Goal: Task Accomplishment & Management: Complete application form

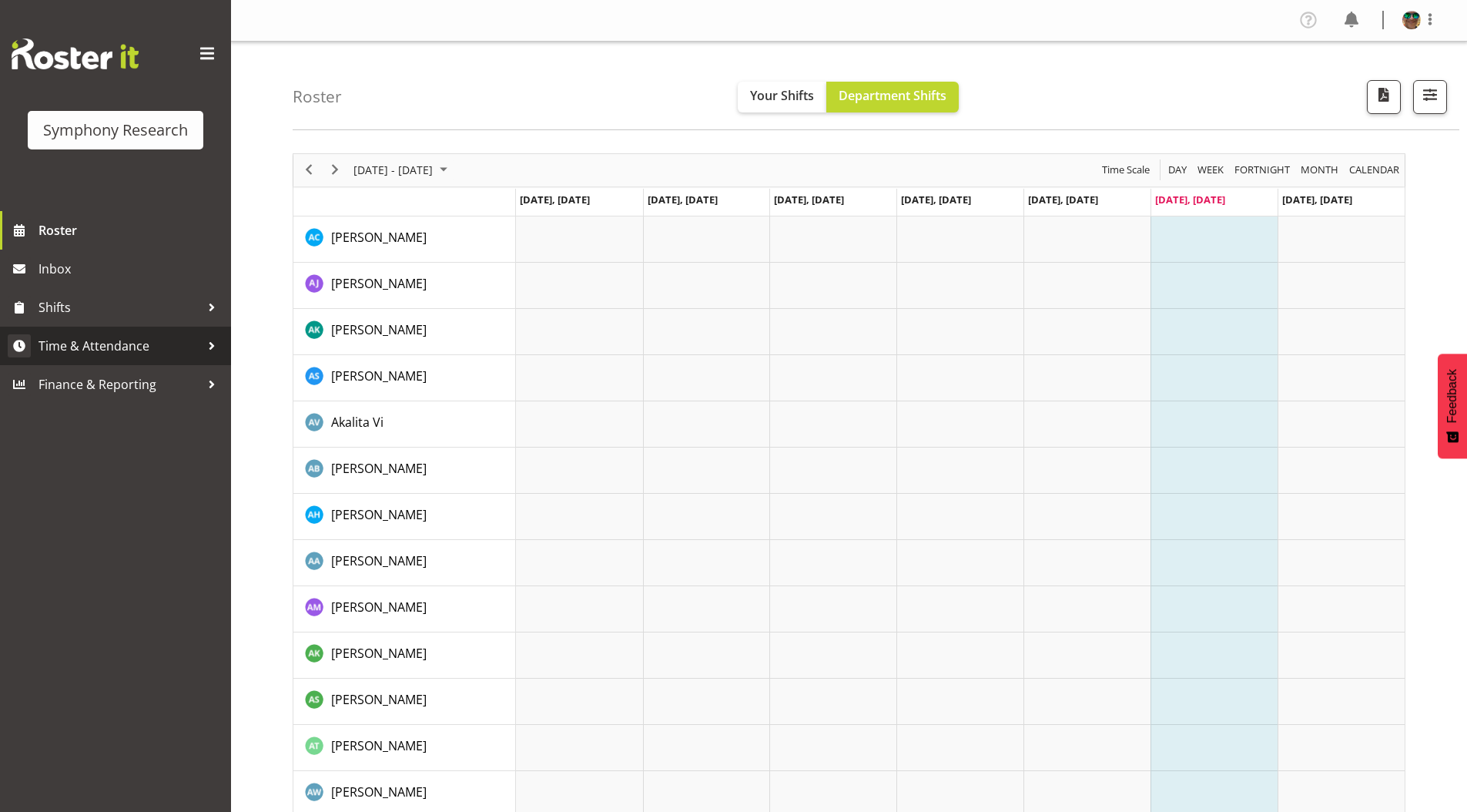
click at [90, 347] on span "Time & Attendance" at bounding box center [119, 345] width 161 height 23
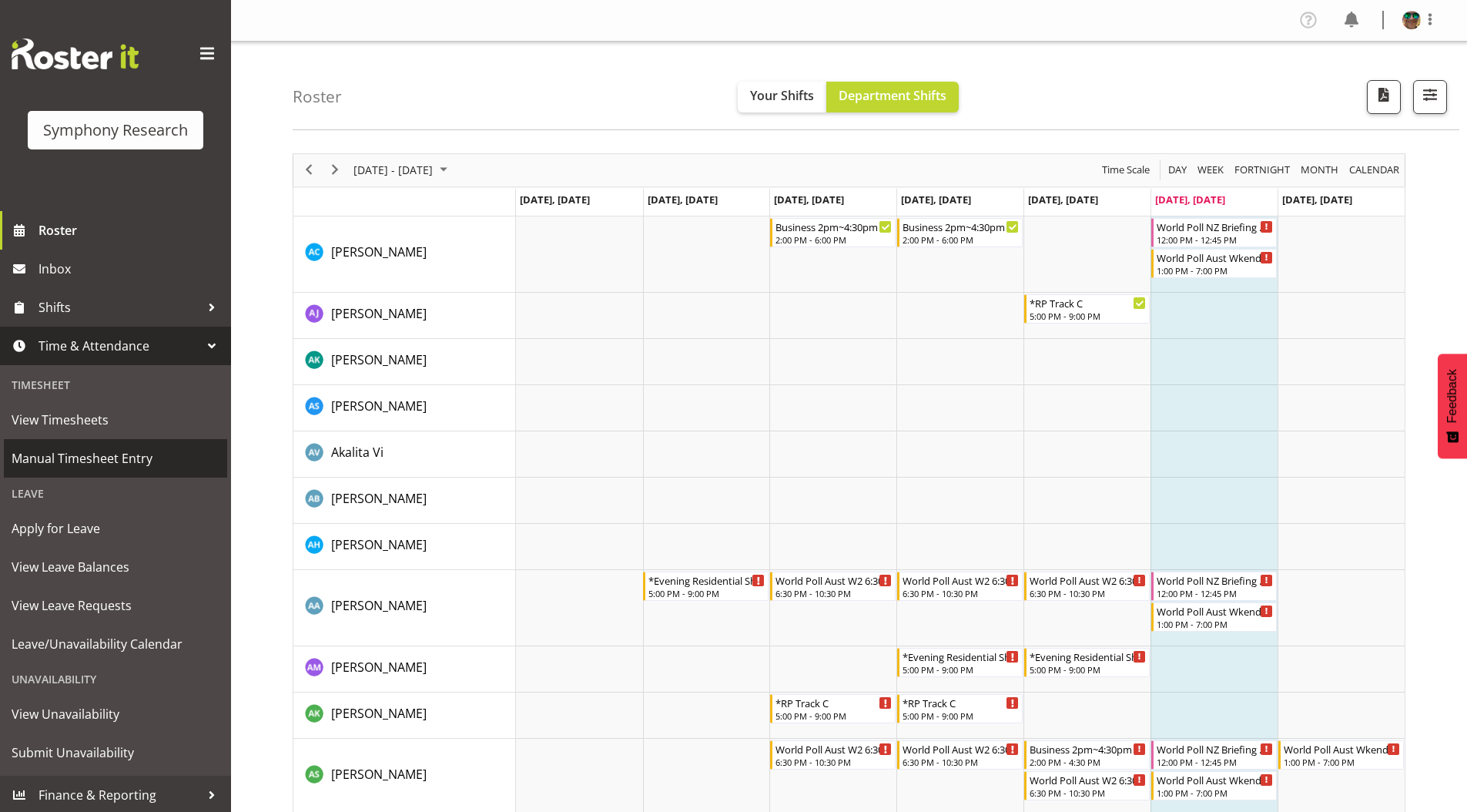
click at [67, 454] on span "Manual Timesheet Entry" at bounding box center [115, 458] width 208 height 23
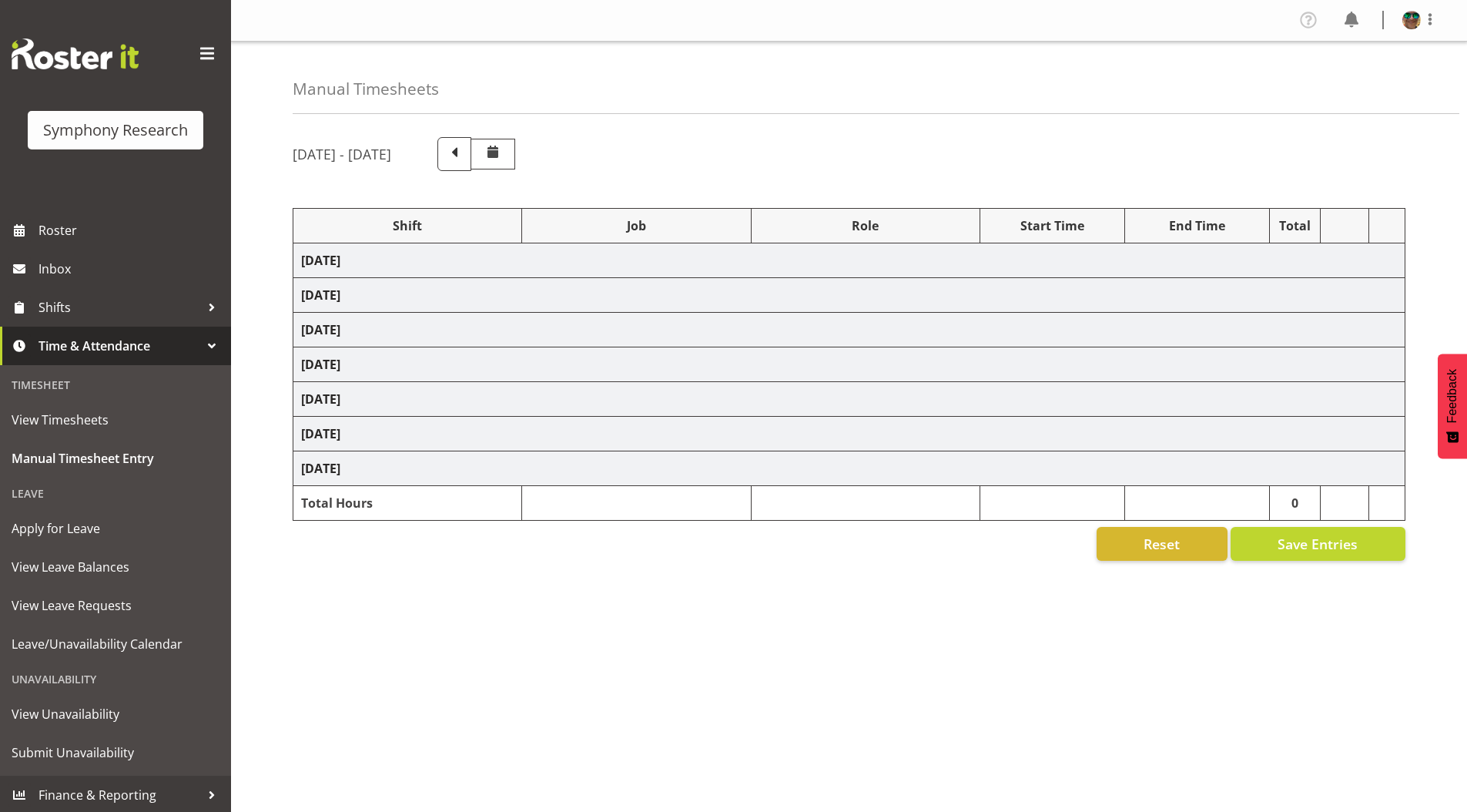
select select "4583"
select select "743"
select select "4583"
select select "9636"
select select "297"
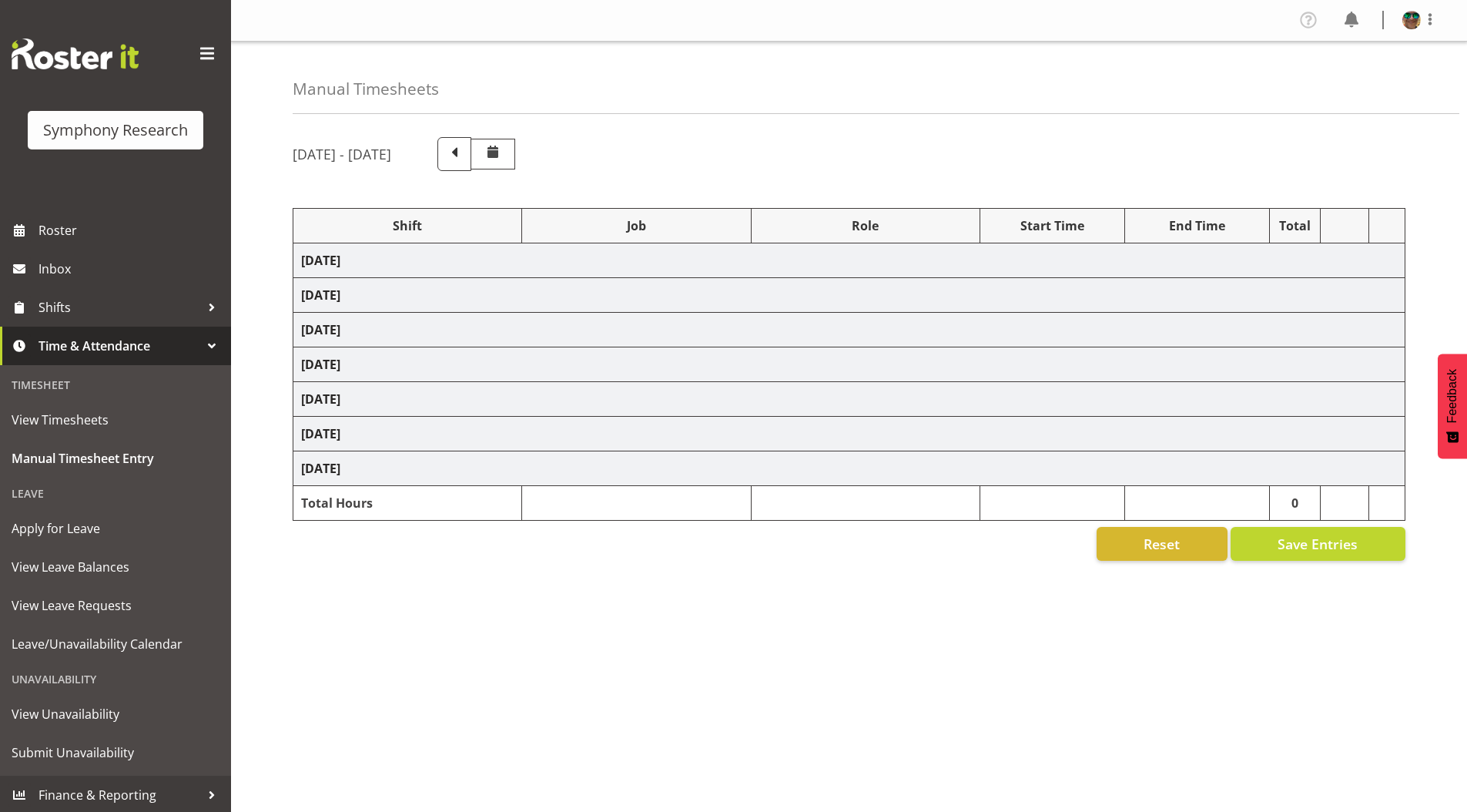
select select "4583"
select select "10242"
select select "4583"
select select "9426"
select select "4583"
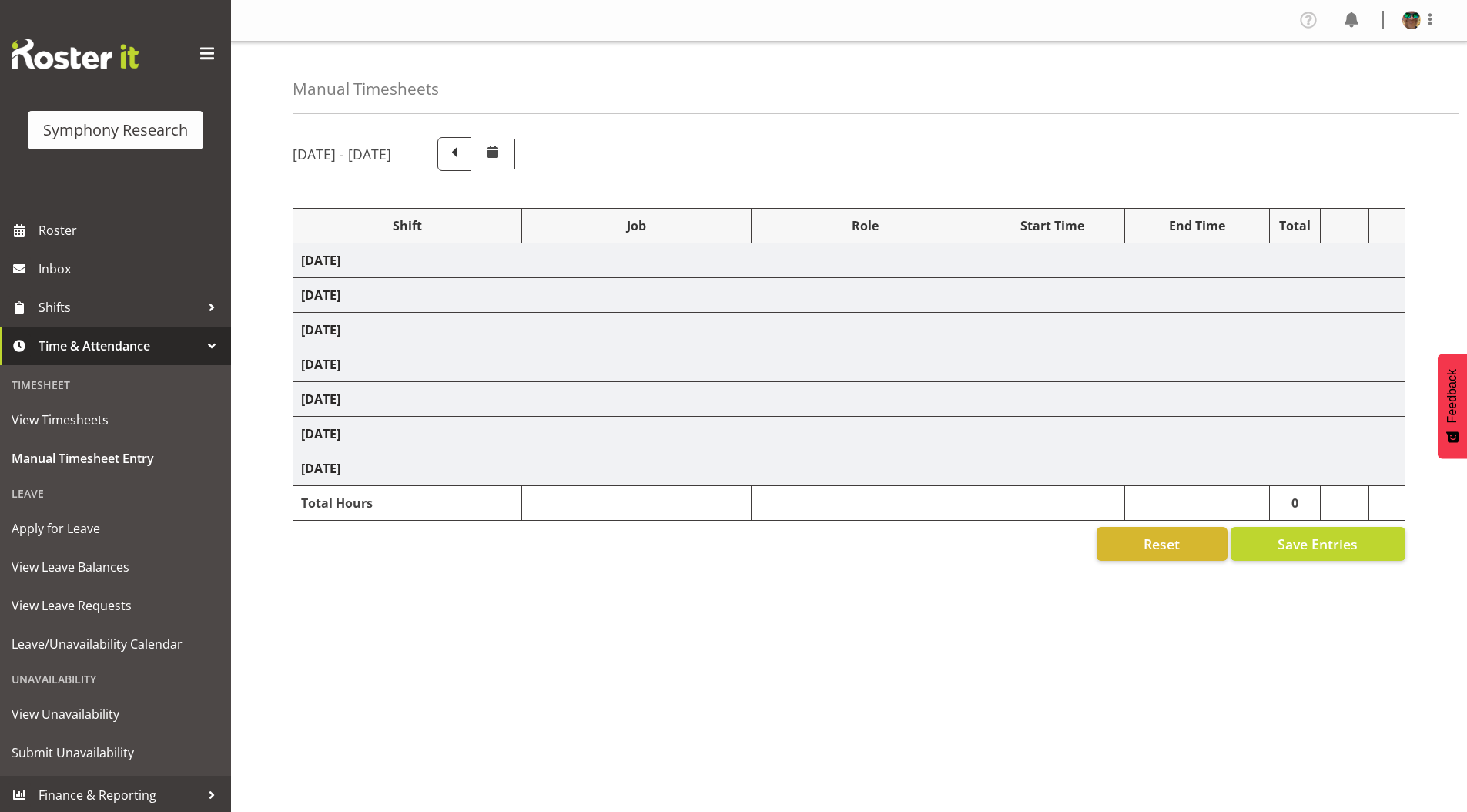
select select "10242"
select select "4583"
select select "10458"
select select "4583"
select select "10239"
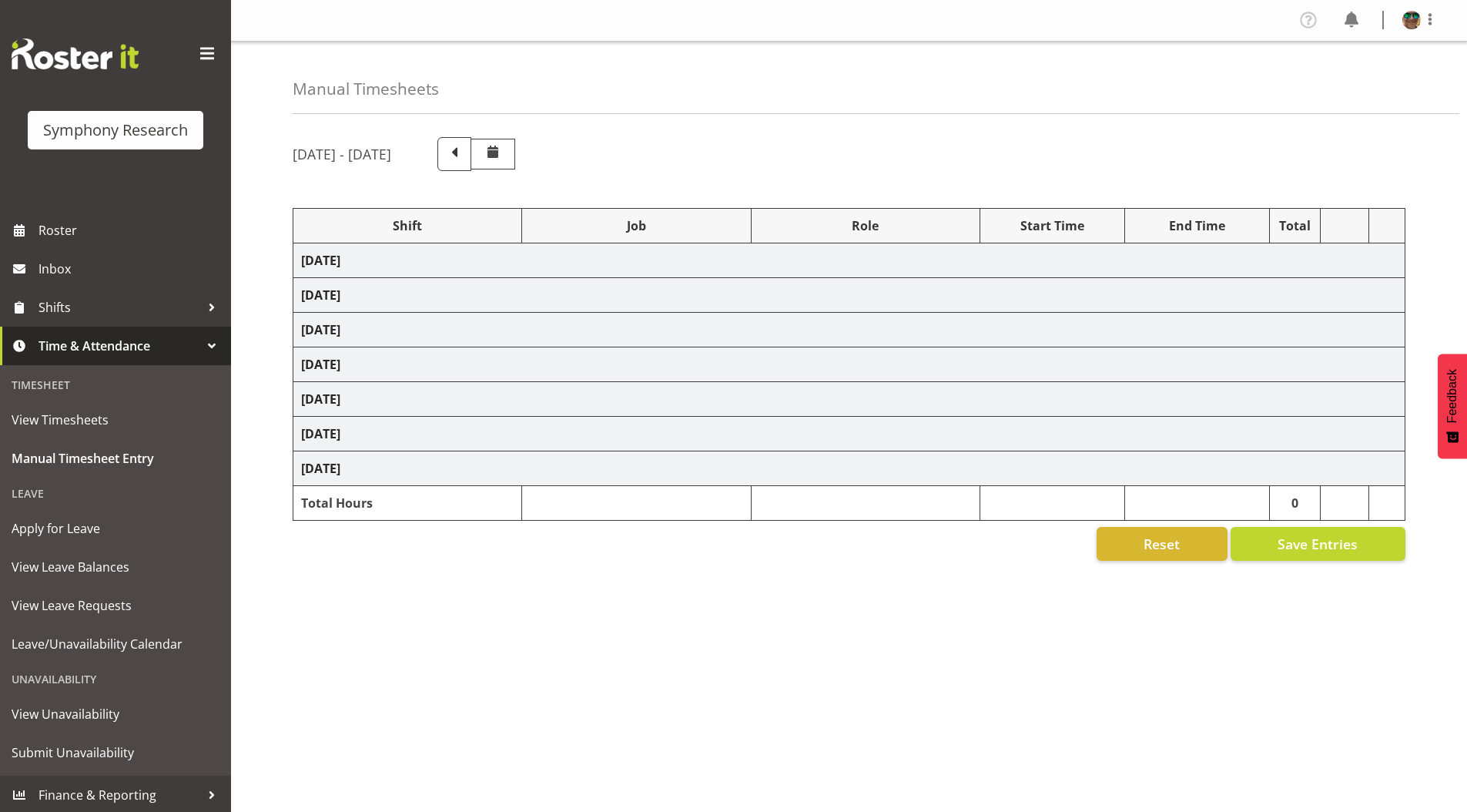
select select "4583"
select select "9636"
select select "4583"
select select "10420"
select select "4583"
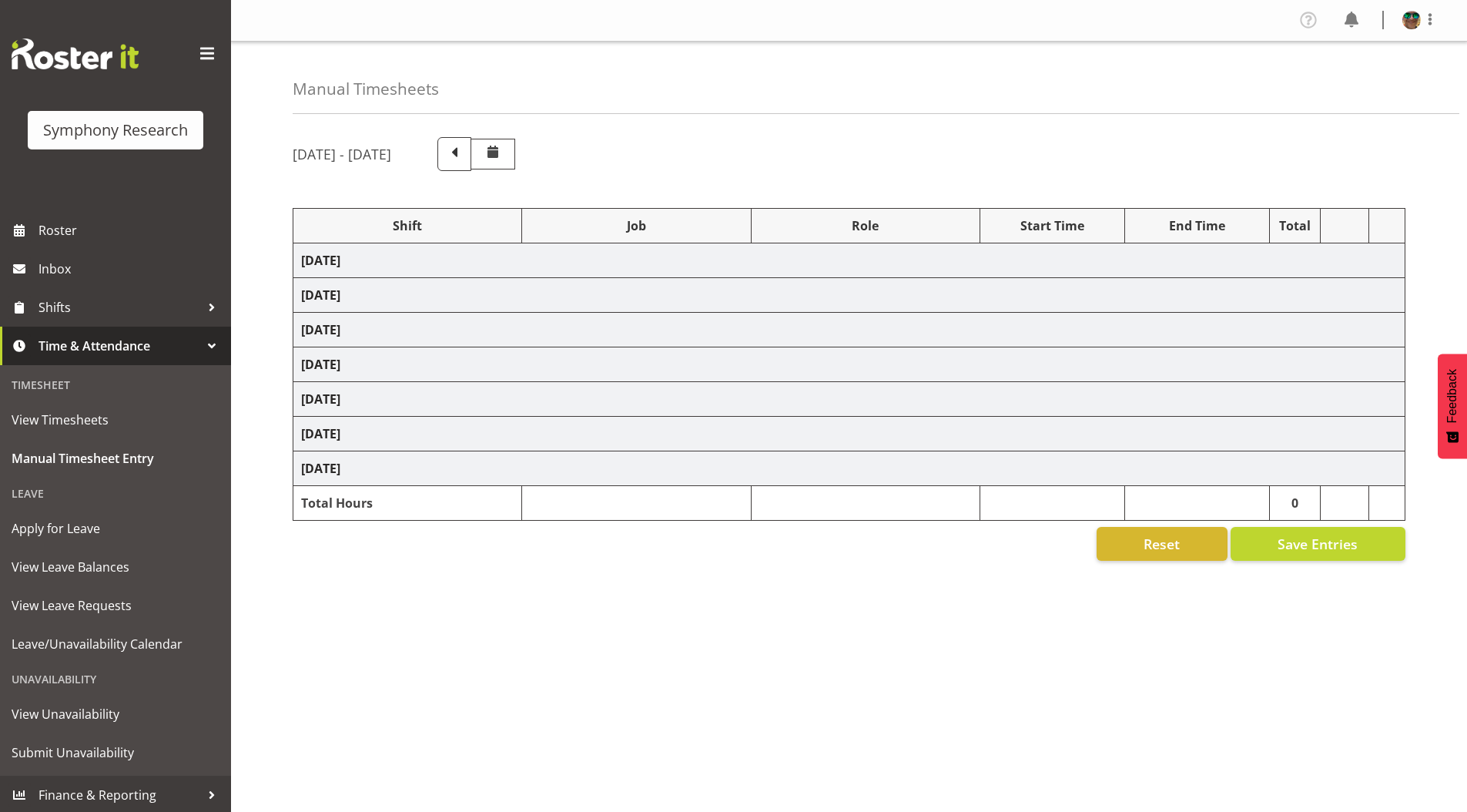
select select "9636"
select select "4583"
select select "10242"
select select "4583"
select select "10242"
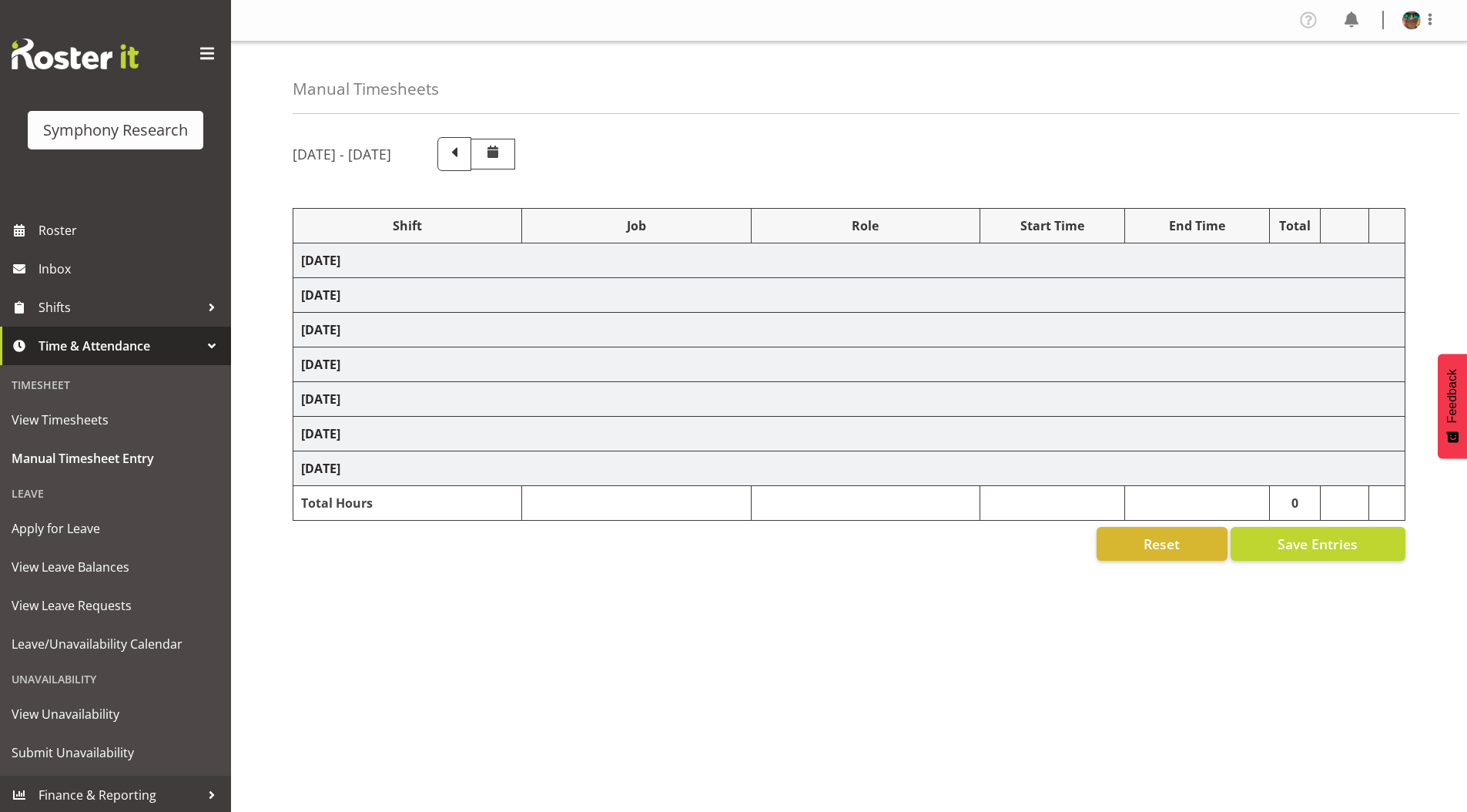
select select "4583"
select select "9426"
select select "4583"
select select "10420"
select select "4583"
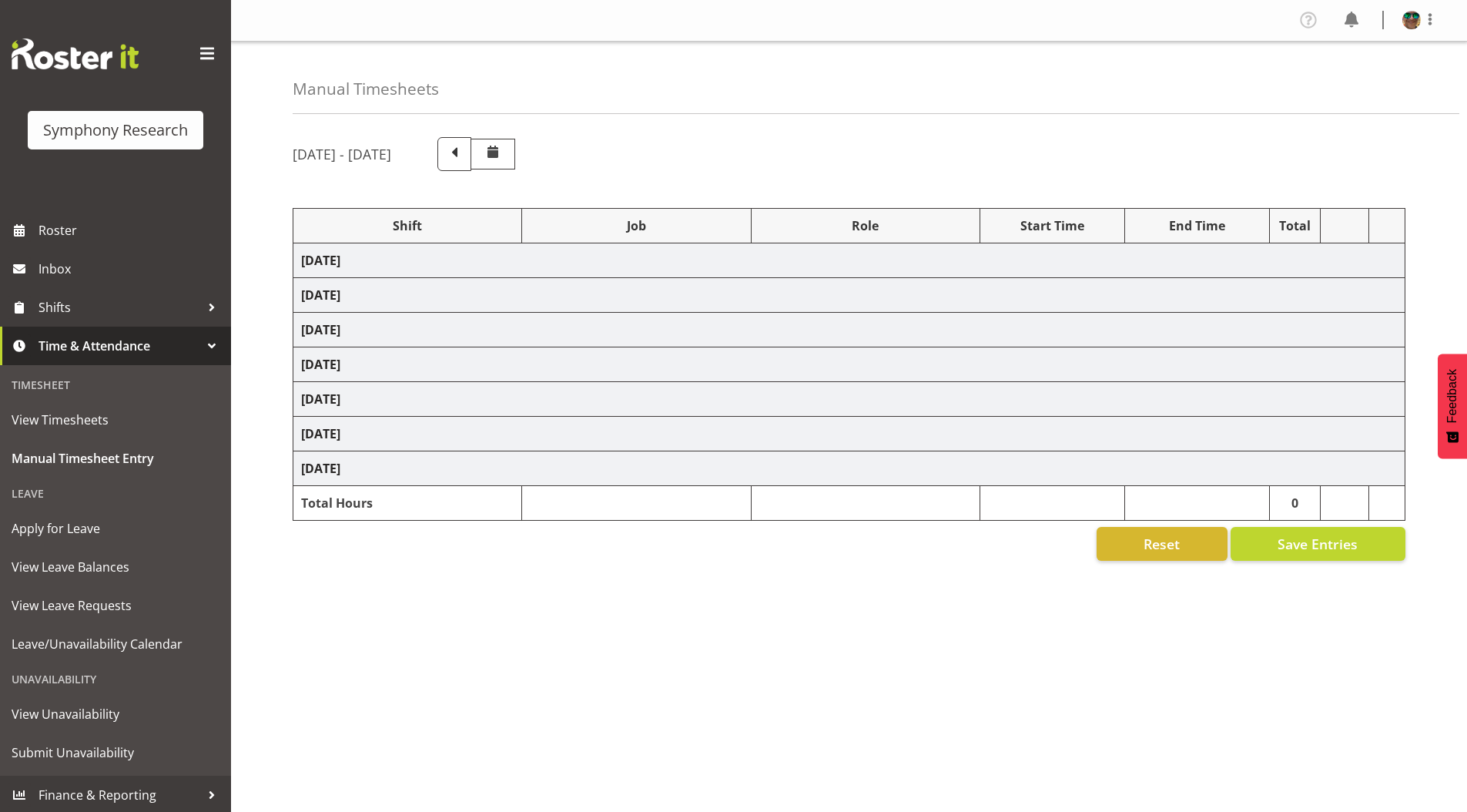
select select "10458"
select select "4583"
select select "9636"
select select "4583"
select select "10239"
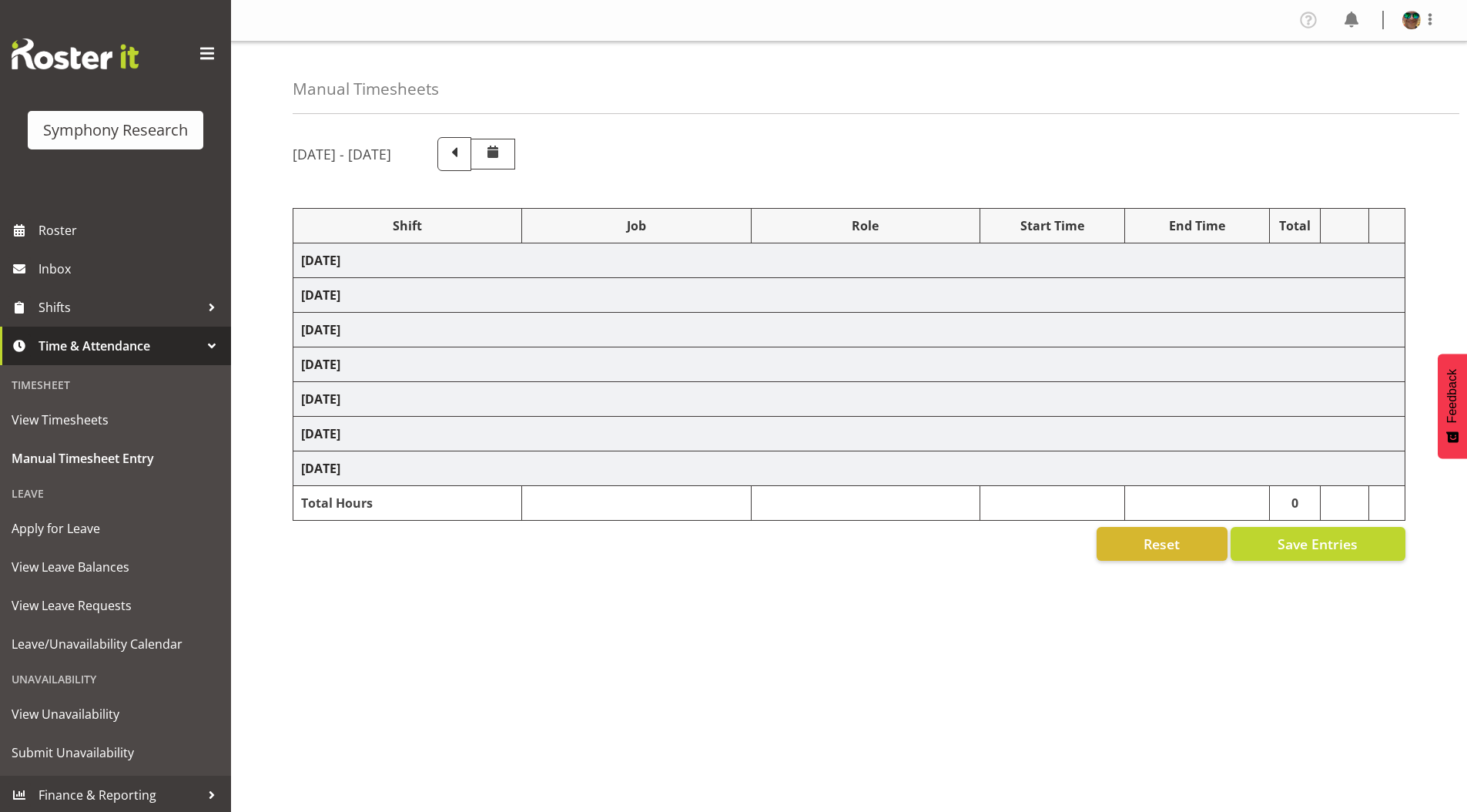
select select "1607"
select select "10458"
select select "1607"
select select "10499"
select select "2393"
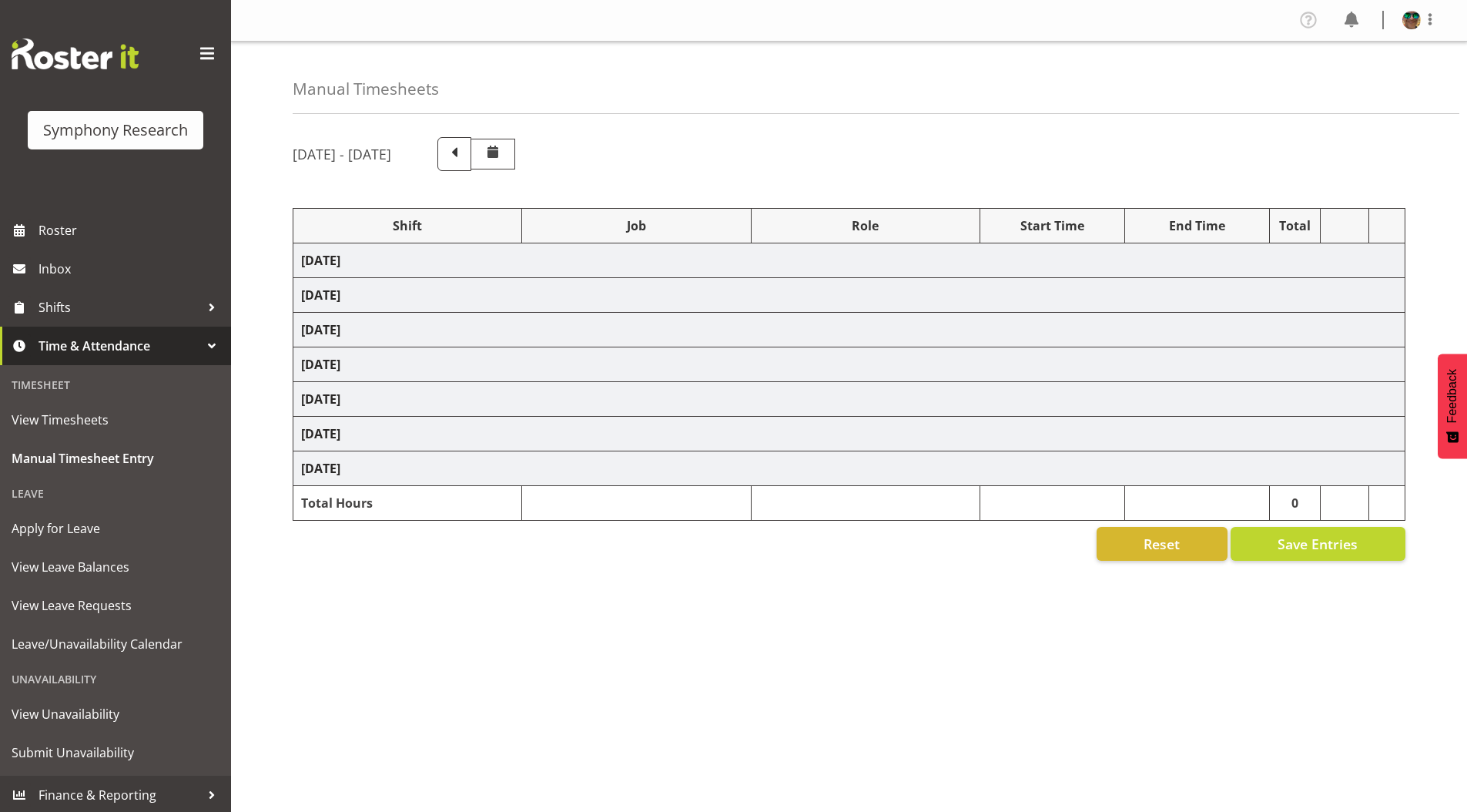
select select "10458"
select select "2393"
select select "10239"
select select "2393"
select select "10242"
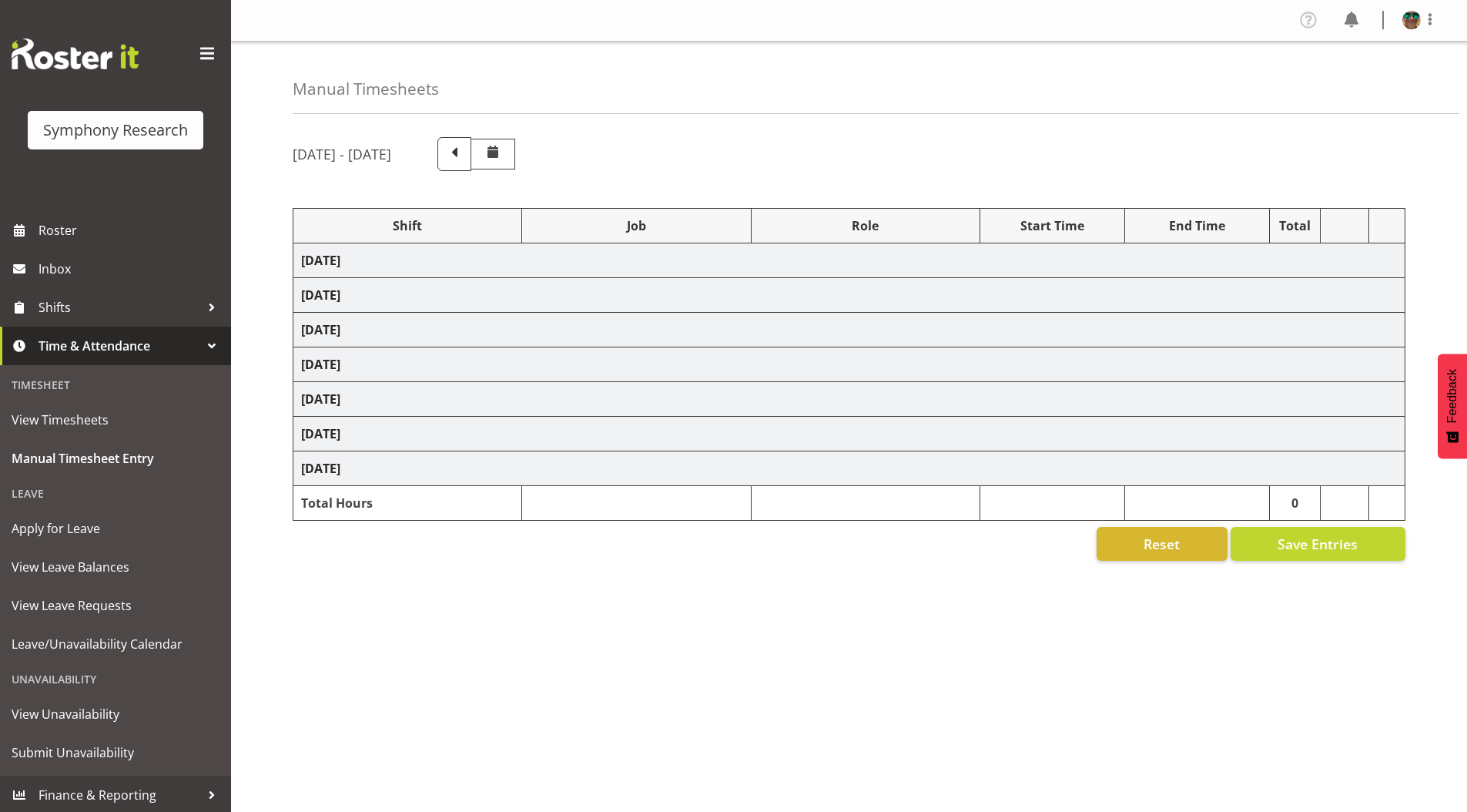
select select "2393"
select select "9426"
select select "2393"
select select "9426"
select select "2393"
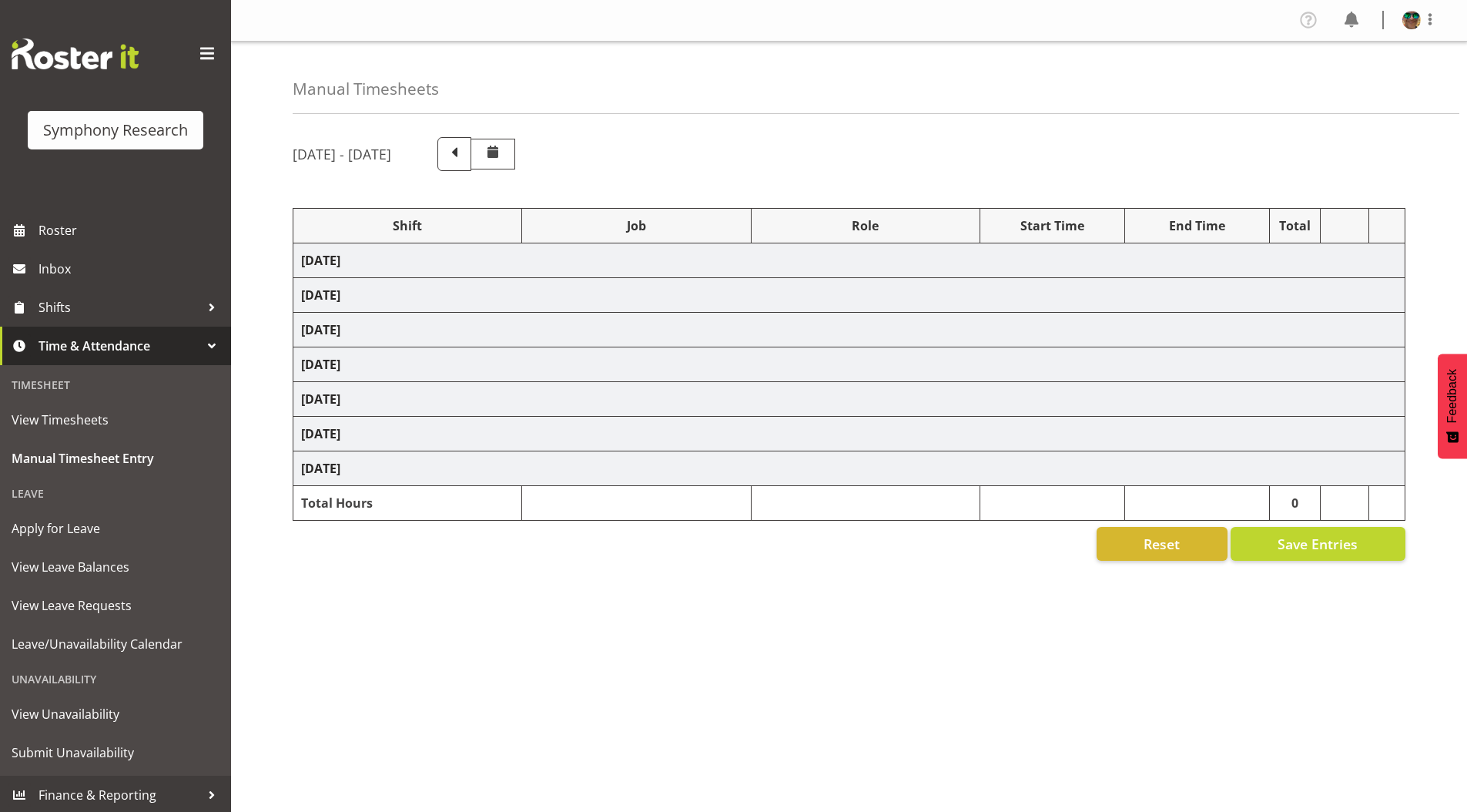
select select "10242"
select select "2393"
select select "10242"
select select "2393"
select select "9636"
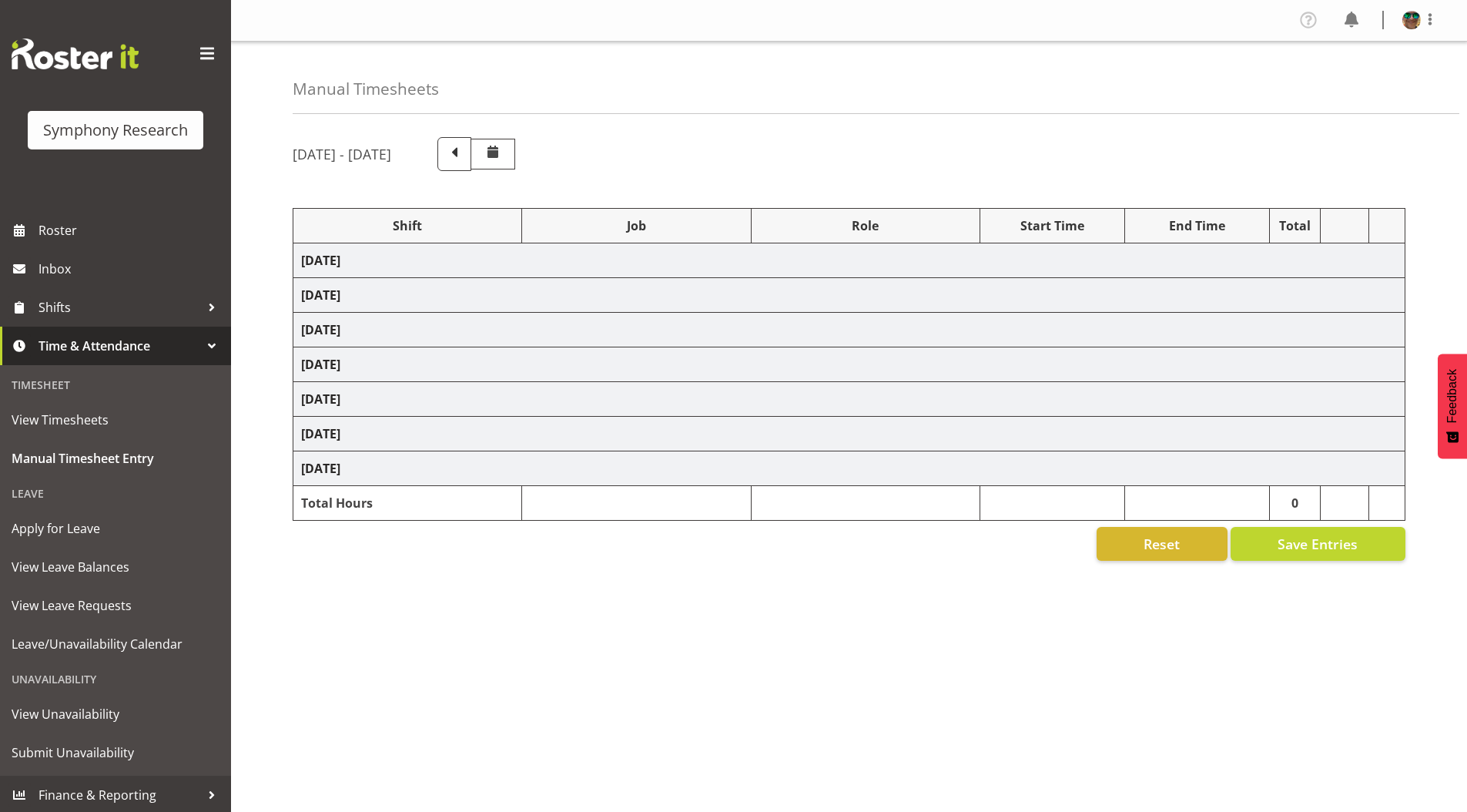
select select "2393"
select select "10239"
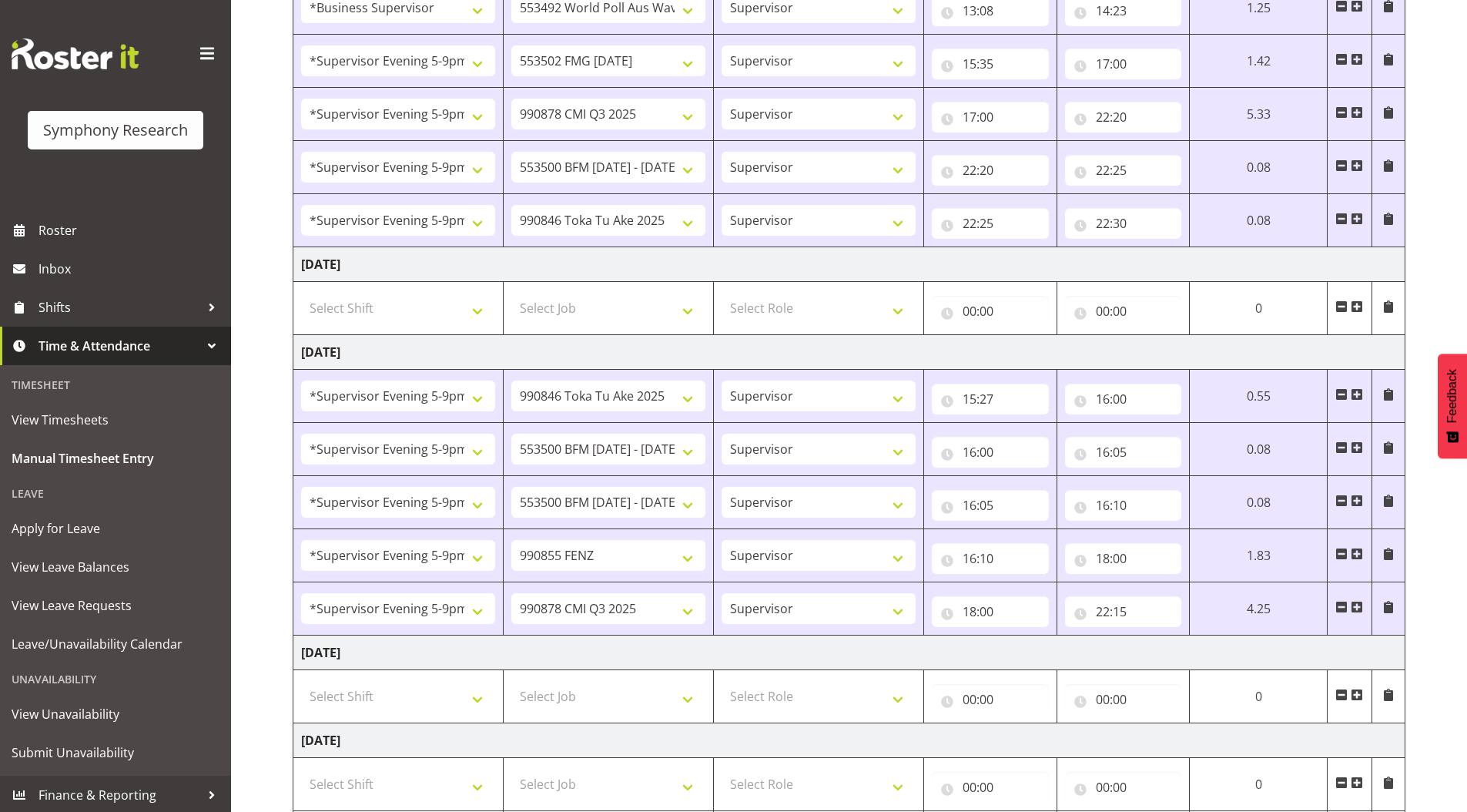
scroll to position [1419, 0]
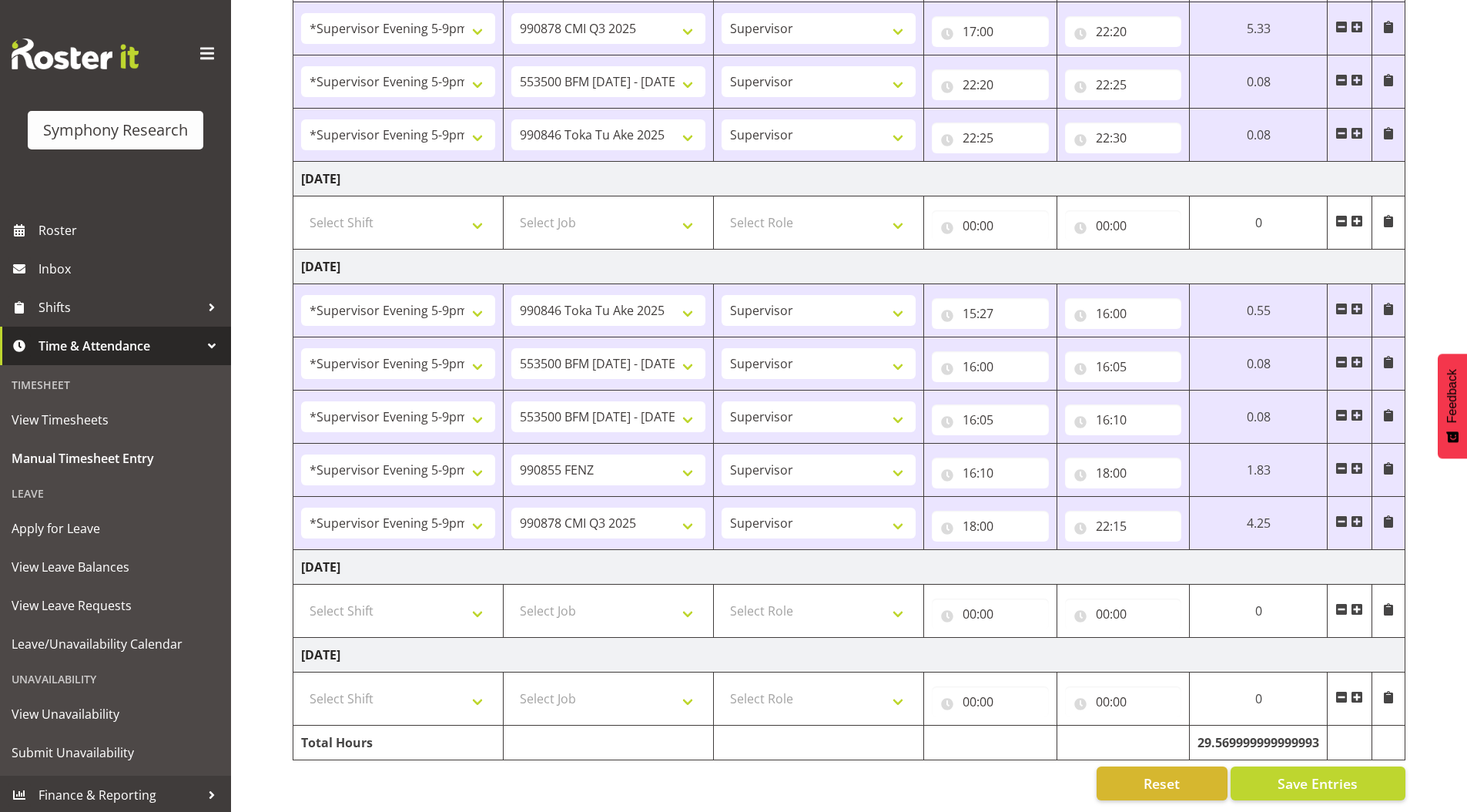
click at [1357, 603] on span at bounding box center [1357, 609] width 12 height 12
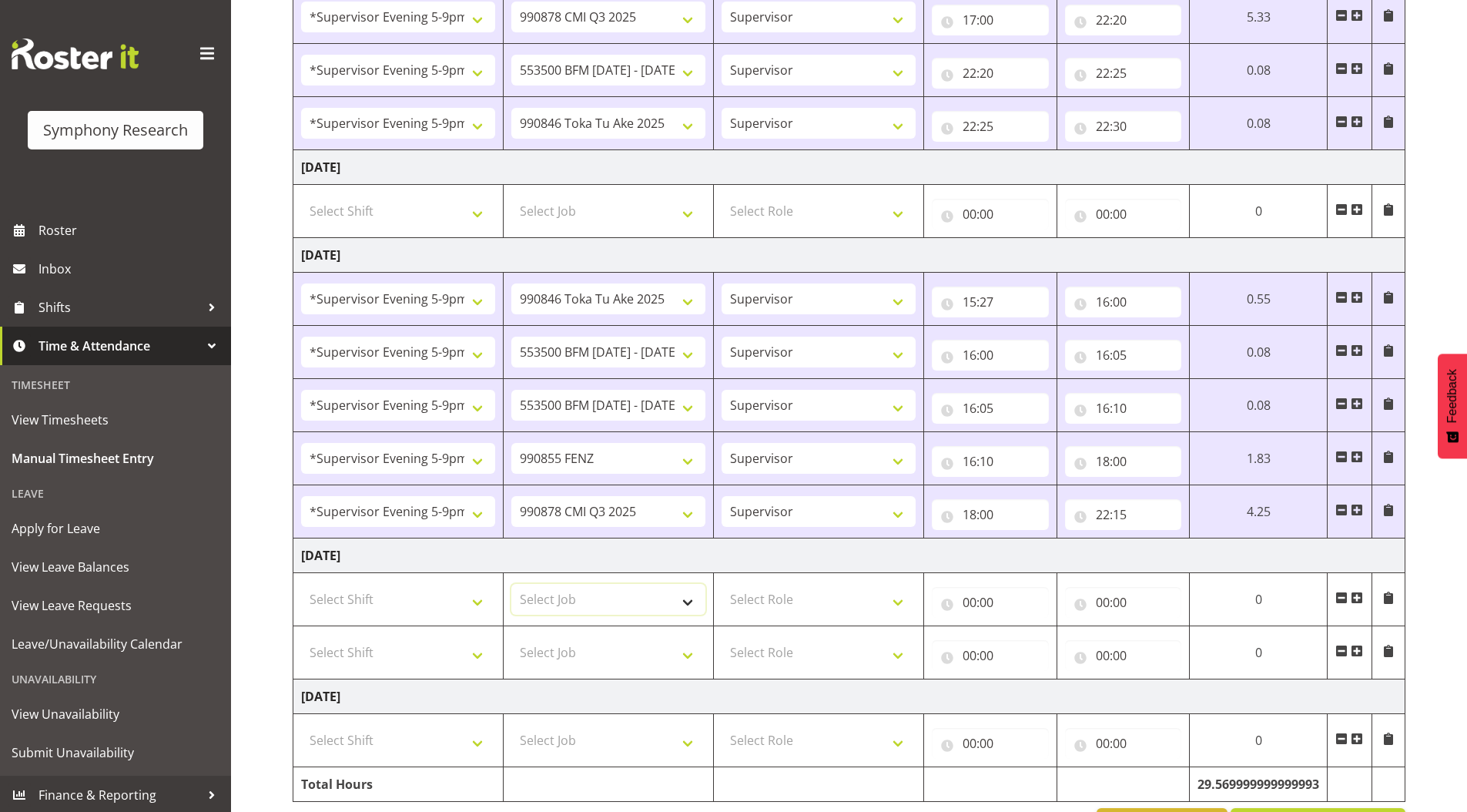
click at [577, 605] on select "Select Job 550060 IF Admin 553492 World Poll Aus Wave 2 Main 2025 553500 BFM Ju…" at bounding box center [608, 600] width 194 height 31
click at [684, 602] on select "Select Job 550060 IF Admin 553492 World Poll Aus Wave 2 Main 2025 553500 BFM Ju…" at bounding box center [608, 600] width 194 height 31
click at [397, 597] on select "Select Shift !!Project Briefing (Job to be assigned) !!Weekend Residential (Ros…" at bounding box center [398, 600] width 194 height 31
select select "19170"
click at [301, 584] on select "Select Shift !!Project Briefing (Job to be assigned) !!Weekend Residential (Ros…" at bounding box center [398, 600] width 194 height 31
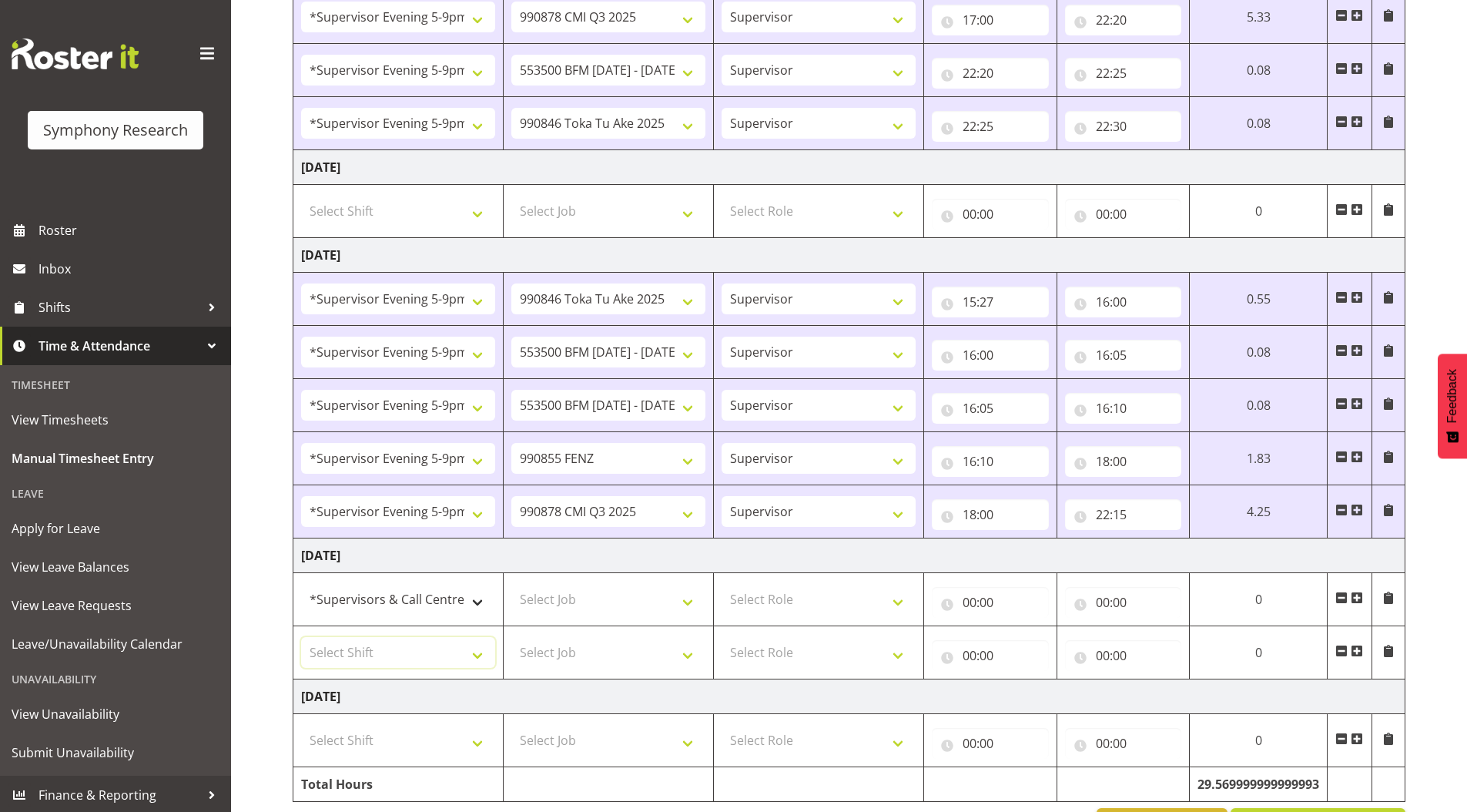
drag, startPoint x: 342, startPoint y: 648, endPoint x: 337, endPoint y: 603, distance: 45.3
click at [341, 647] on select "Select Shift !!Project Briefing (Job to be assigned) !!Weekend Residential (Ros…" at bounding box center [398, 652] width 194 height 31
select select "19170"
click at [301, 637] on select "Select Shift !!Project Briefing (Job to be assigned) !!Weekend Residential (Ros…" at bounding box center [398, 652] width 194 height 31
click at [545, 662] on select "Select Job 550060 IF Admin 553492 World Poll Aus Wave 2 Main 2025 553500 BFM Ju…" at bounding box center [608, 652] width 194 height 31
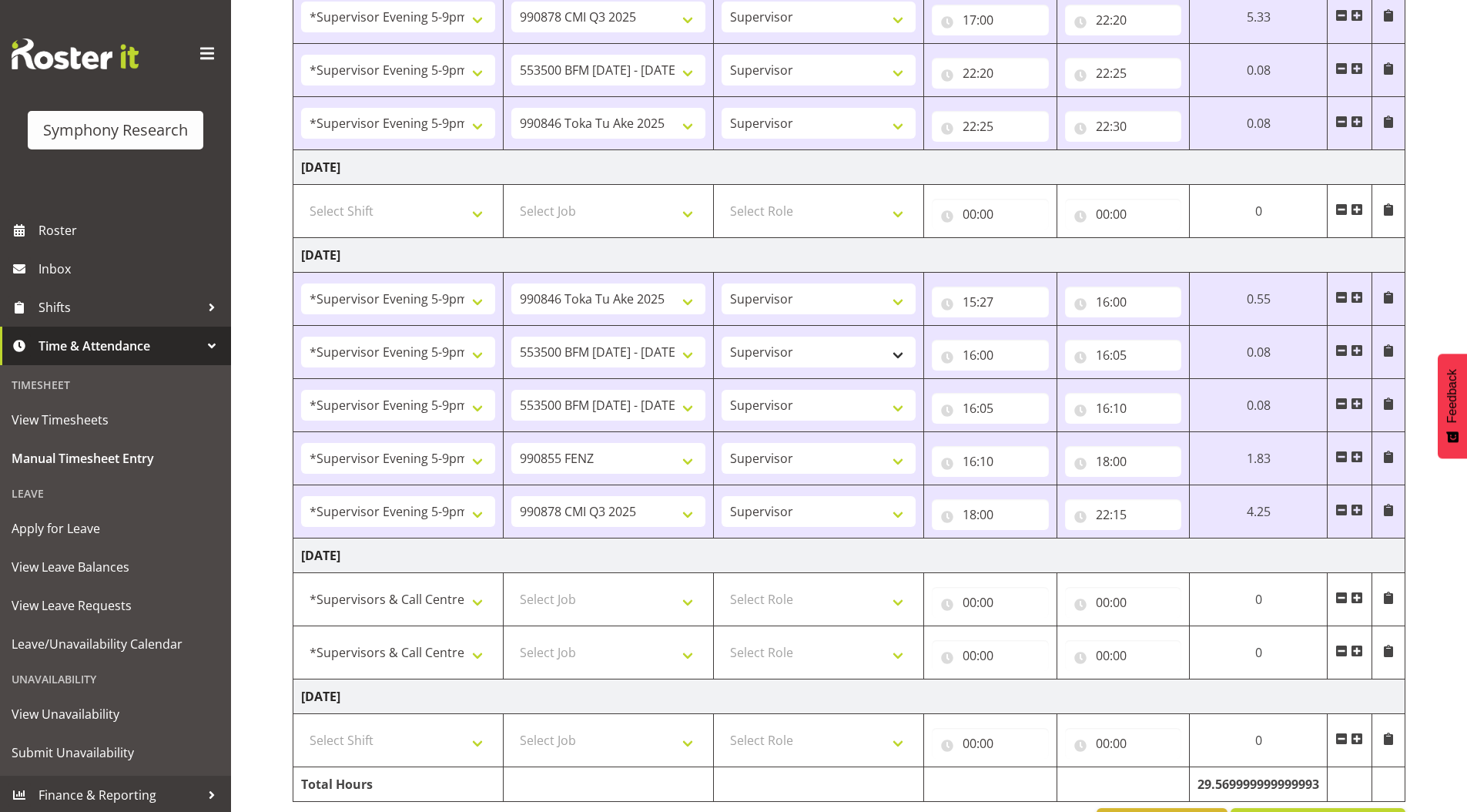
drag, startPoint x: 1429, startPoint y: 191, endPoint x: 815, endPoint y: 348, distance: 633.8
click at [555, 643] on select "Select Job 550060 IF Admin 553492 World Poll Aus Wave 2 Main 2025 553500 BFM Ju…" at bounding box center [608, 652] width 194 height 31
select select "9636"
click at [512, 637] on select "Select Job 550060 IF Admin 553492 World Poll Aus Wave 2 Main 2025 553500 BFM Ju…" at bounding box center [608, 652] width 194 height 31
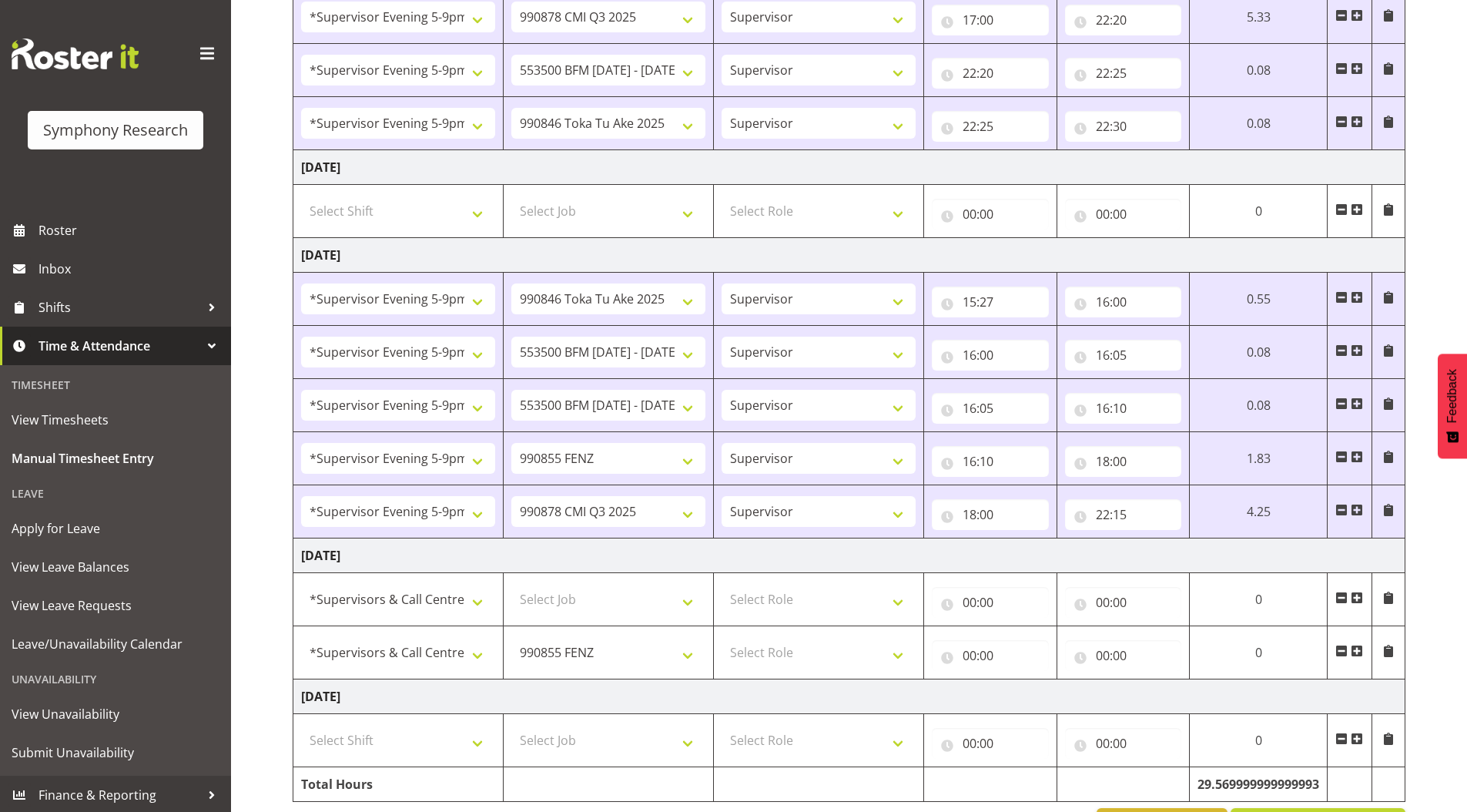
click at [1358, 653] on span at bounding box center [1357, 651] width 12 height 12
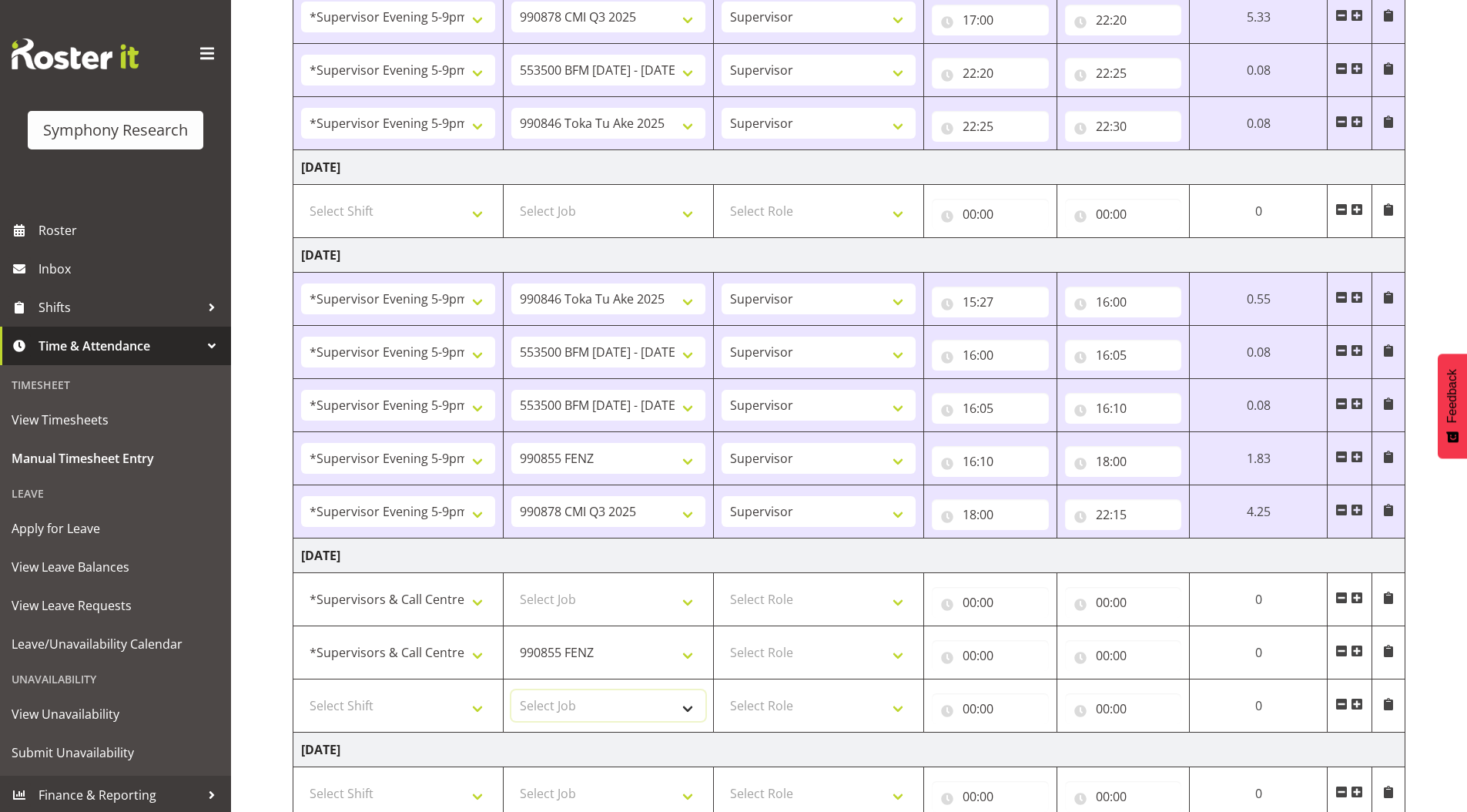
drag, startPoint x: 555, startPoint y: 705, endPoint x: 562, endPoint y: 691, distance: 15.7
click at [555, 705] on select "Select Job 550060 IF Admin 553492 World Poll Aus Wave 2 Main 2025 553500 BFM Ju…" at bounding box center [608, 706] width 194 height 31
select select "10239"
click at [512, 690] on select "Select Job 550060 IF Admin 553492 World Poll Aus Wave 2 Main 2025 553500 BFM Ju…" at bounding box center [608, 706] width 194 height 31
click at [753, 706] on select "Select Role Supervisor Briefing Interviewing" at bounding box center [818, 706] width 194 height 31
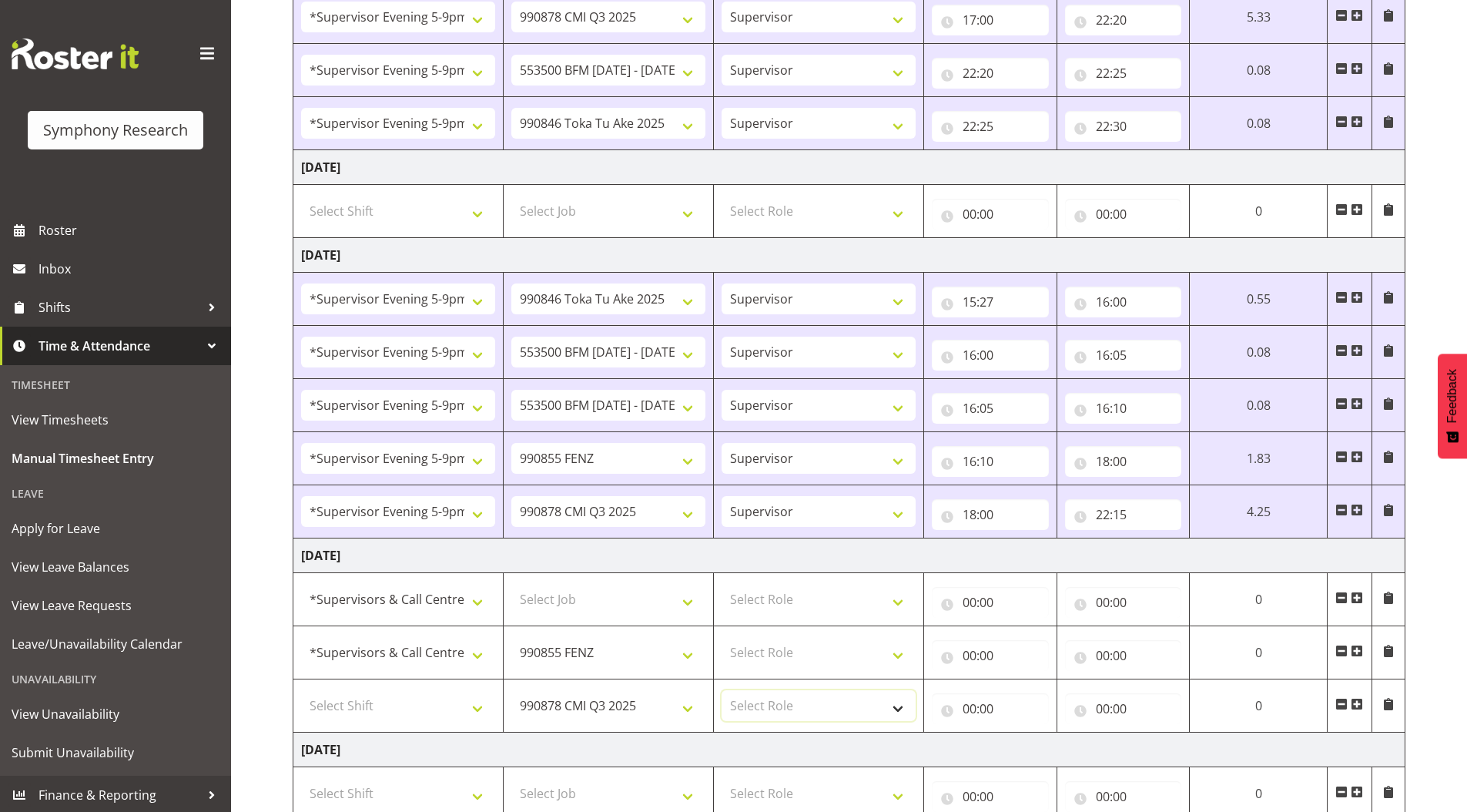
select select "45"
click at [721, 690] on select "Select Role Supervisor Briefing Interviewing" at bounding box center [818, 706] width 194 height 31
click at [745, 660] on select "Select Role Supervisor Briefing Interviewing" at bounding box center [818, 652] width 194 height 31
select select "45"
click at [721, 637] on select "Select Role Supervisor Briefing Interviewing" at bounding box center [818, 652] width 194 height 31
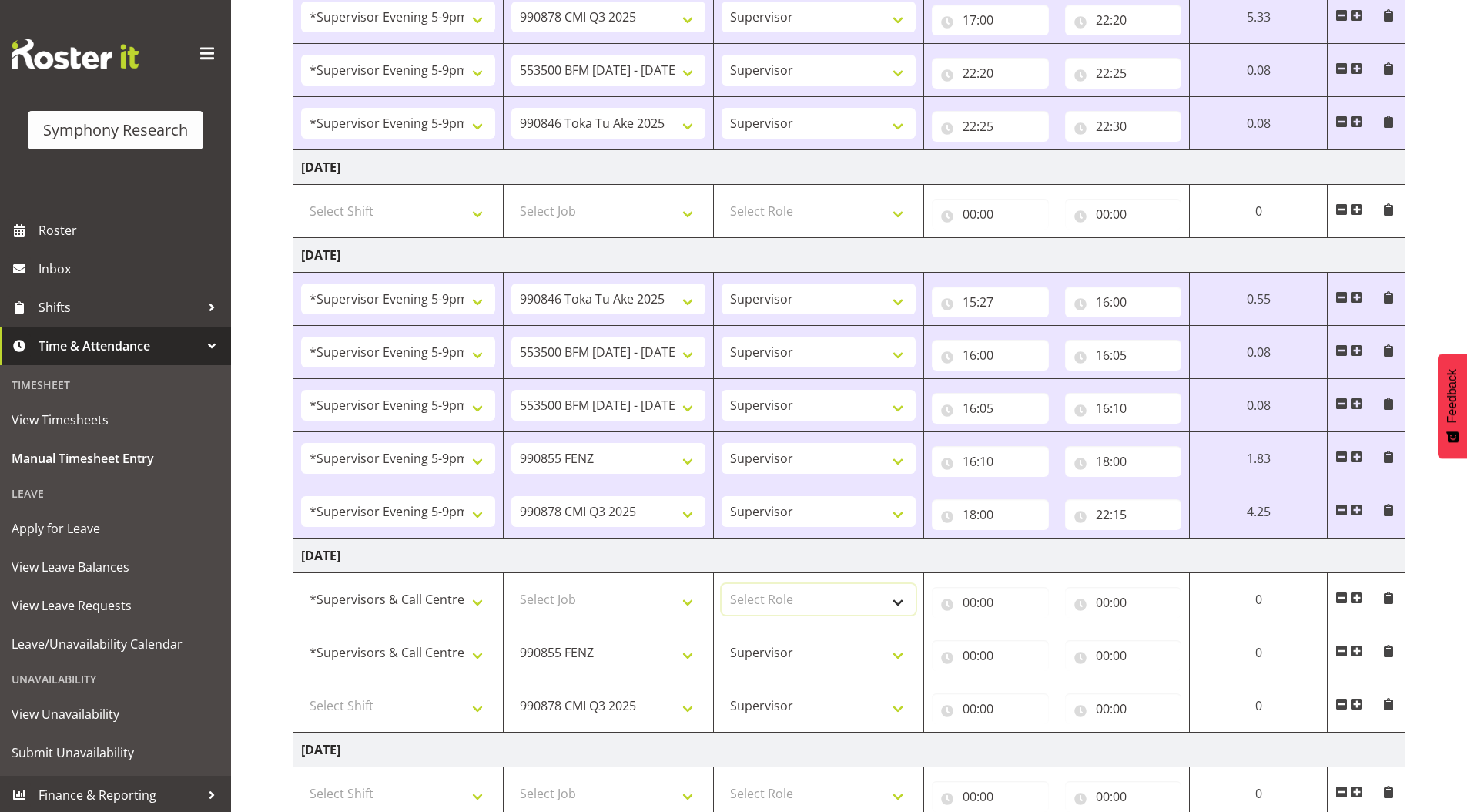
click at [752, 597] on select "Select Role Supervisor Briefing Interviewing" at bounding box center [818, 600] width 194 height 31
select select "297"
click at [721, 584] on select "Select Role Supervisor Briefing Interviewing" at bounding box center [818, 600] width 194 height 31
click at [326, 708] on select "Select Shift !!Project Briefing (Job to be assigned) !!Weekend Residential (Ros…" at bounding box center [398, 706] width 194 height 31
click at [360, 707] on select "Select Shift !!Project Briefing (Job to be assigned) !!Weekend Residential (Ros…" at bounding box center [398, 706] width 194 height 31
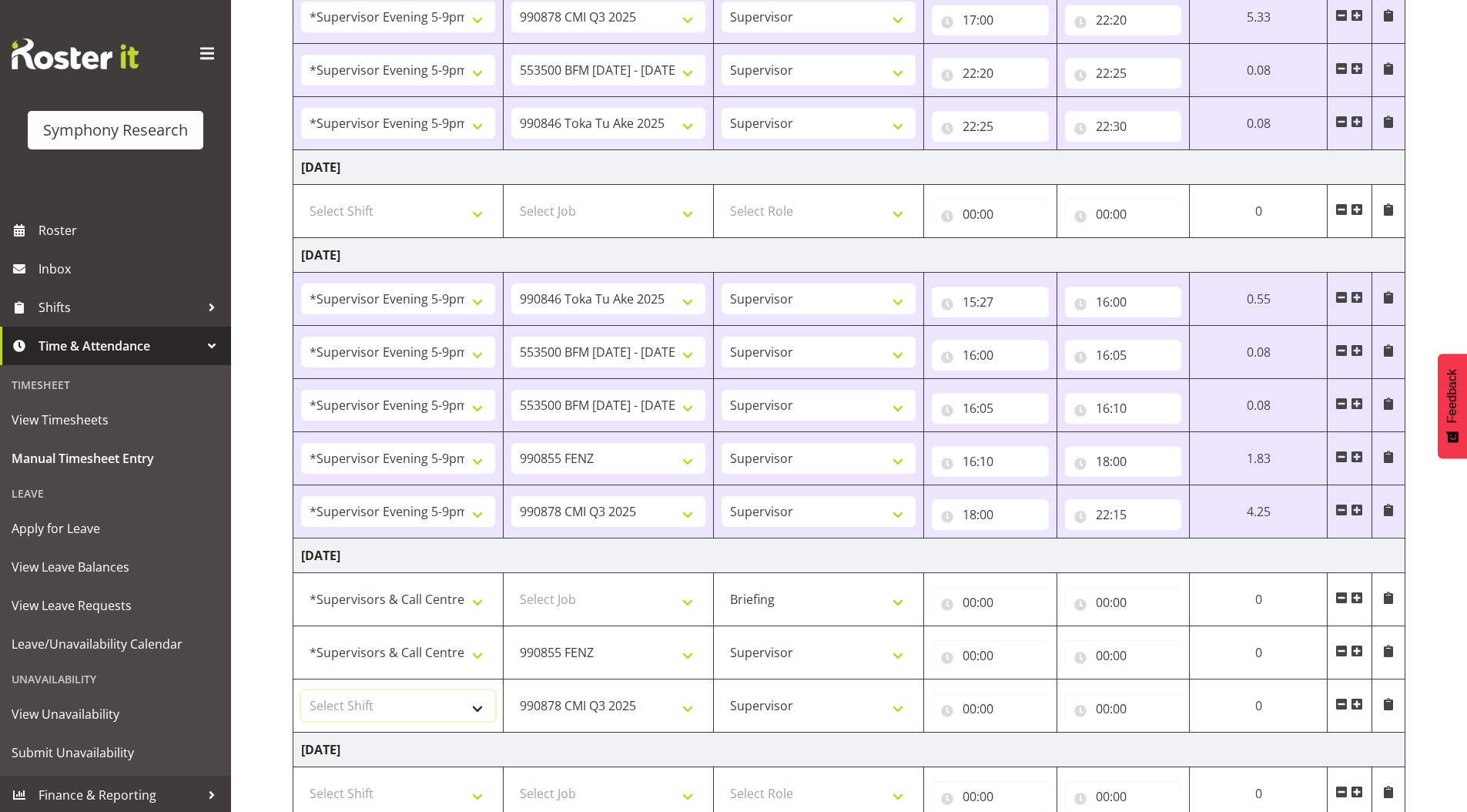
click at [328, 702] on select "Select Shift !!Project Briefing (Job to be assigned) !!Weekend Residential (Ros…" at bounding box center [398, 706] width 194 height 31
click at [380, 702] on select "Select Shift !!Project Briefing (Job to be assigned) !!Weekend Residential (Ros…" at bounding box center [398, 706] width 194 height 31
select select "19170"
click at [301, 690] on select "Select Shift !!Project Briefing (Job to be assigned) !!Weekend Residential (Ros…" at bounding box center [398, 706] width 194 height 31
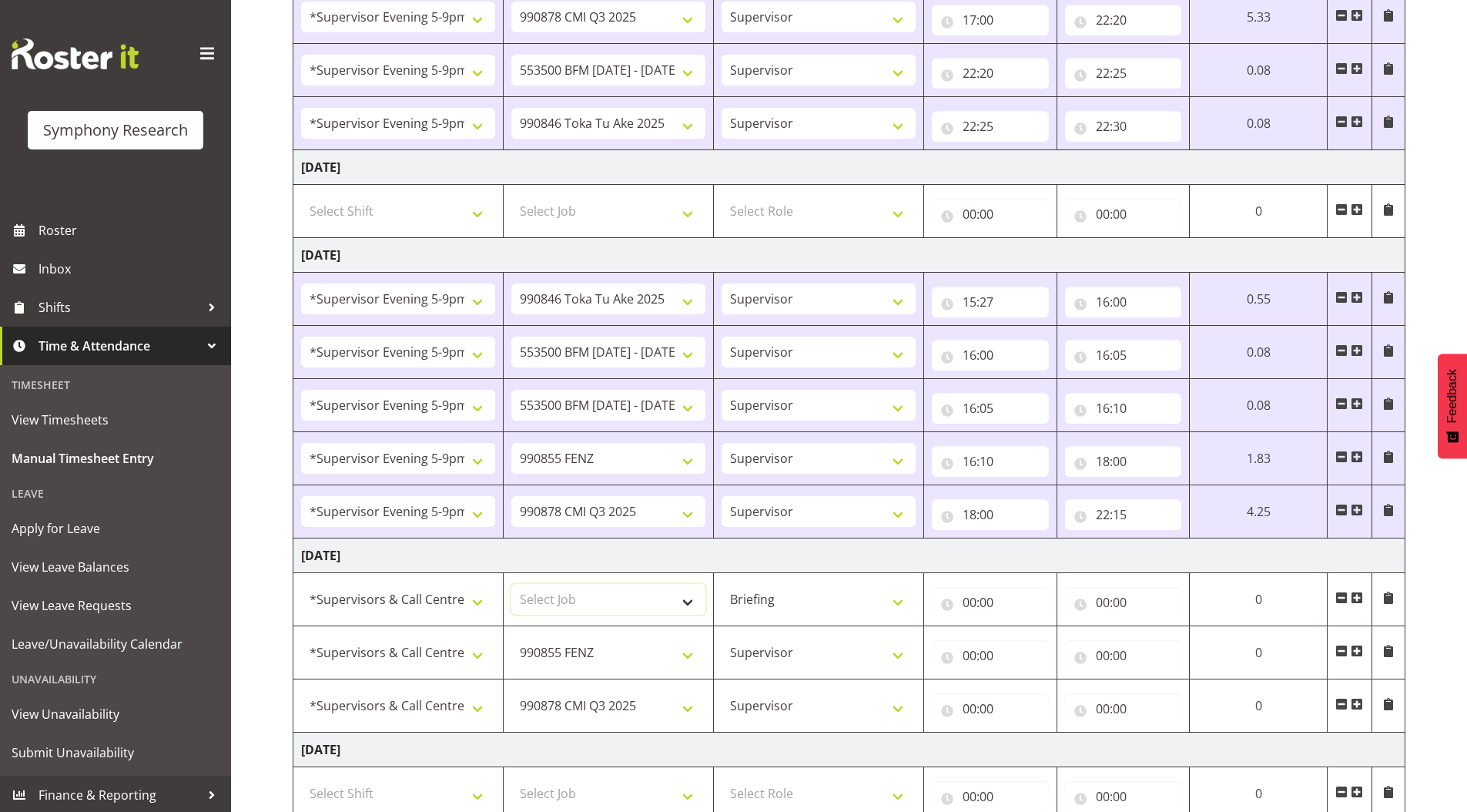
click at [618, 591] on select "Select Job 550060 IF Admin 553492 World Poll Aus Wave 2 Main 2025 553500 BFM Ju…" at bounding box center [608, 600] width 194 height 31
